Goal: Information Seeking & Learning: Learn about a topic

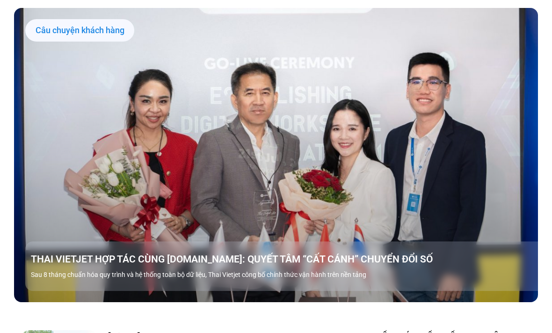
scroll to position [952, 0]
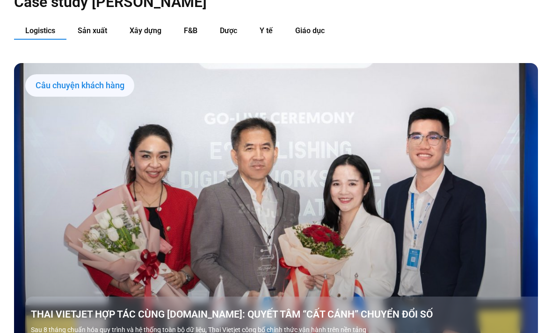
click at [94, 27] on span "Sản xuất" at bounding box center [92, 31] width 29 height 9
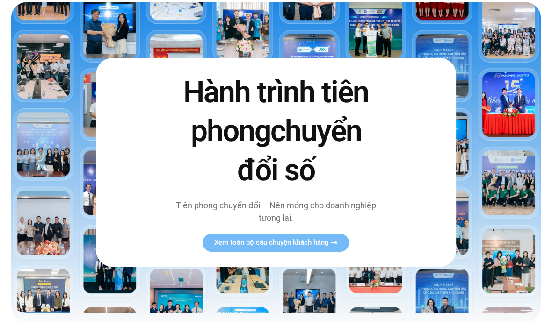
scroll to position [0, 0]
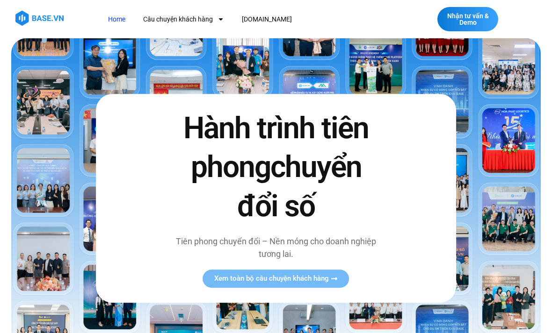
click at [216, 16] on span "Menu" at bounding box center [218, 19] width 11 height 16
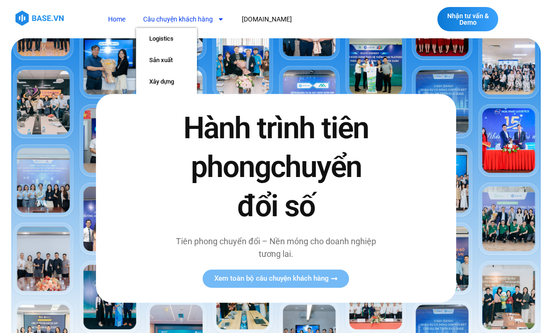
click at [133, 145] on div "Hành trình tiên phong chuyển đổi số Tiên phong chuyển đổi – Nền móng cho doanh …" at bounding box center [276, 198] width 360 height 209
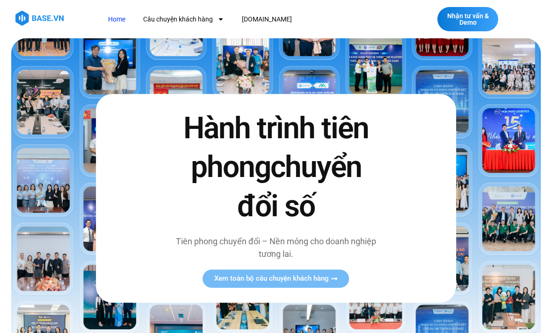
click at [115, 17] on link "Home" at bounding box center [116, 19] width 31 height 17
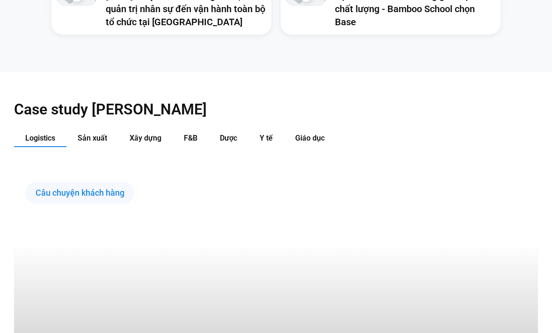
scroll to position [845, 0]
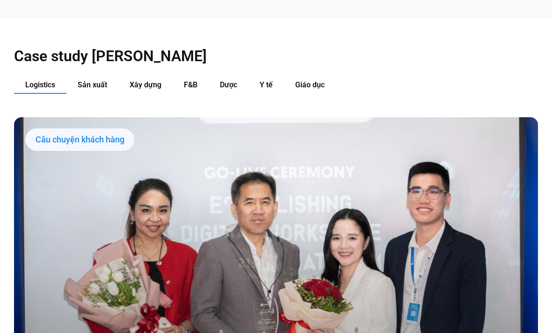
click at [192, 81] on span "F&B" at bounding box center [191, 85] width 14 height 9
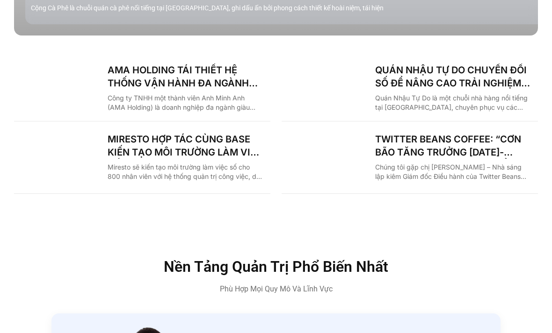
scroll to position [1275, 0]
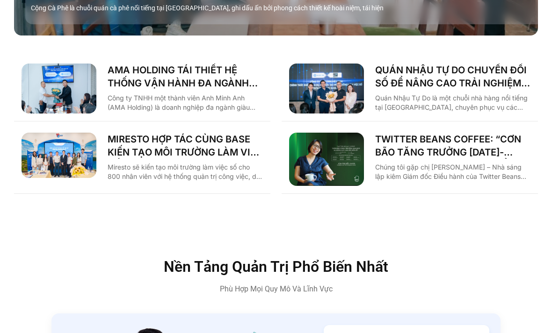
click at [413, 64] on link "QUÁN NHẬU TỰ DO CHUYỂN ĐỔI SỐ ĐỂ NÂNG CAO TRẢI NGHIỆM CHO 1000 NHÂN SỰ" at bounding box center [452, 77] width 155 height 26
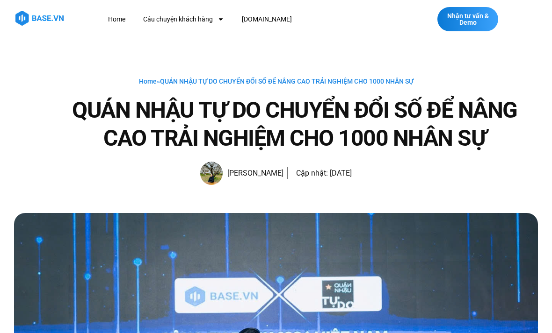
click at [117, 19] on link "Home" at bounding box center [116, 19] width 31 height 17
